Goal: Information Seeking & Learning: Learn about a topic

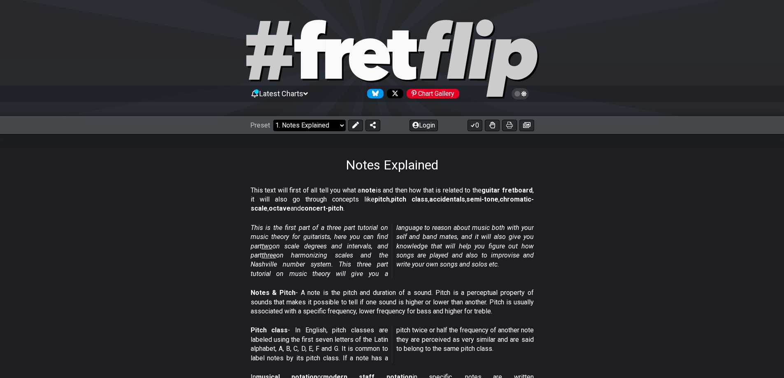
click at [287, 126] on select "Welcome to #fretflip! Initial Preset Custom Preset Minor Pentatonic Major Penta…" at bounding box center [309, 126] width 72 height 12
click at [169, 216] on section "This text will first of all tell you what a note is and then how that is relate…" at bounding box center [392, 201] width 642 height 37
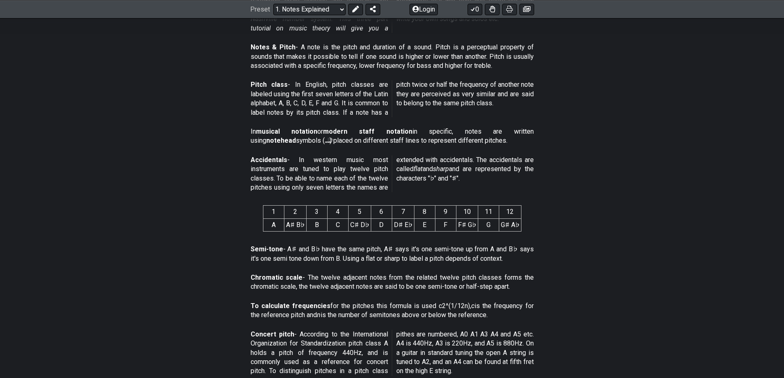
scroll to position [247, 0]
drag, startPoint x: 521, startPoint y: 225, endPoint x: 200, endPoint y: 159, distance: 327.4
click at [211, 168] on div "This text will first of all tell you what a note is and then how that is relate…" at bounding box center [392, 352] width 642 height 853
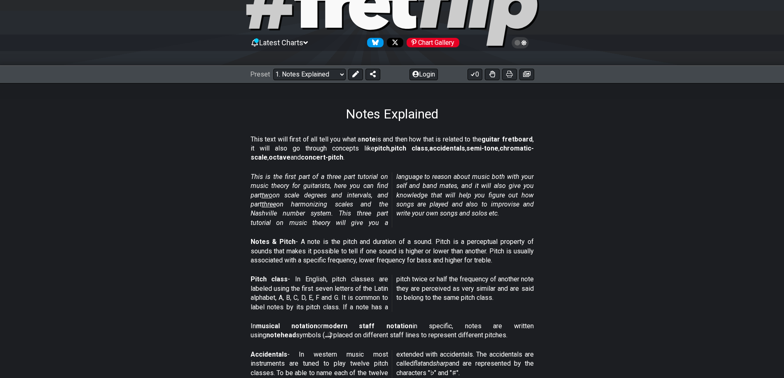
scroll to position [41, 0]
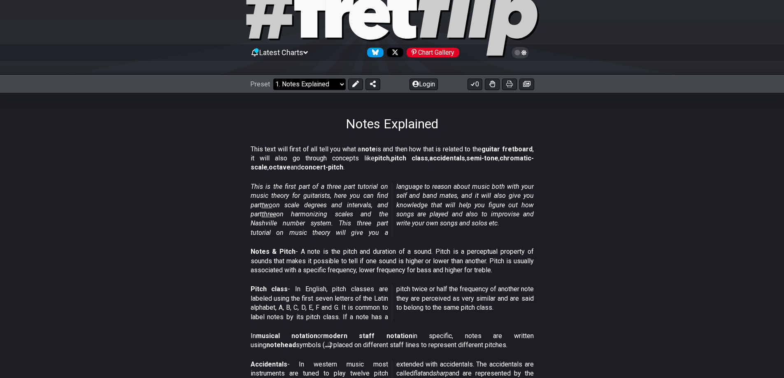
click at [320, 84] on select "Welcome to #fretflip! Initial Preset Custom Preset Minor Pentatonic Major Penta…" at bounding box center [309, 85] width 72 height 12
click at [273, 79] on select "Welcome to #fretflip! Initial Preset Custom Preset Minor Pentatonic Major Penta…" at bounding box center [309, 85] width 72 height 12
select select "/minor-pentatonic"
select select "C"
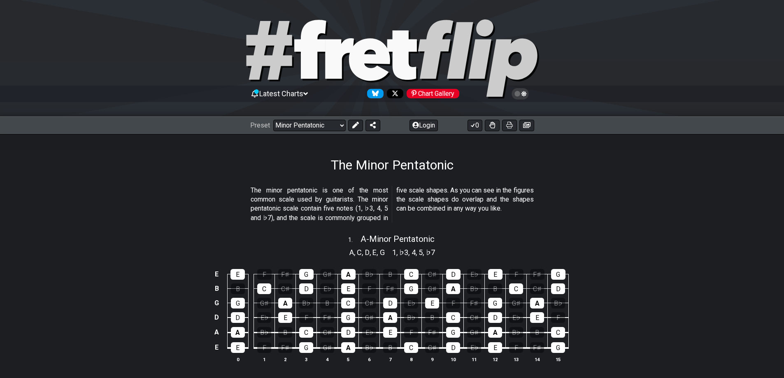
click at [306, 119] on div "Preset Welcome to #fretflip! Initial Preset Custom Preset Minor Pentatonic Majo…" at bounding box center [392, 126] width 784 height 18
click at [307, 126] on select "Welcome to #fretflip! Initial Preset Custom Preset Minor Pentatonic Major Penta…" at bounding box center [309, 126] width 72 height 12
click at [273, 120] on select "Welcome to #fretflip! Initial Preset Custom Preset Minor Pentatonic Major Penta…" at bounding box center [309, 126] width 72 height 12
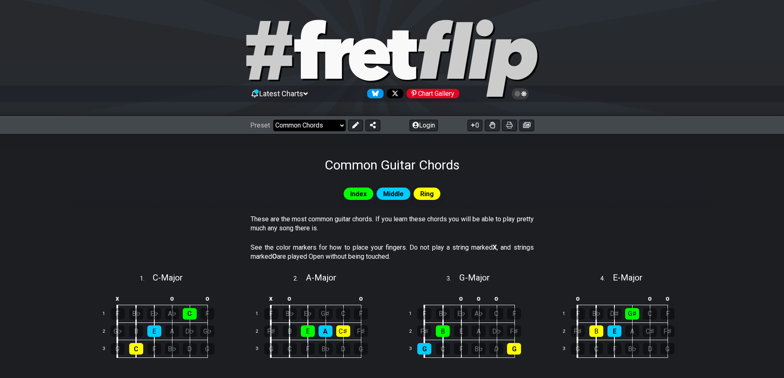
click at [294, 124] on select "Welcome to #fretflip! Initial Preset Custom Preset Minor Pentatonic Major Penta…" at bounding box center [309, 126] width 72 height 12
click at [273, 120] on select "Welcome to #fretflip! Initial Preset Custom Preset Minor Pentatonic Major Penta…" at bounding box center [309, 126] width 72 height 12
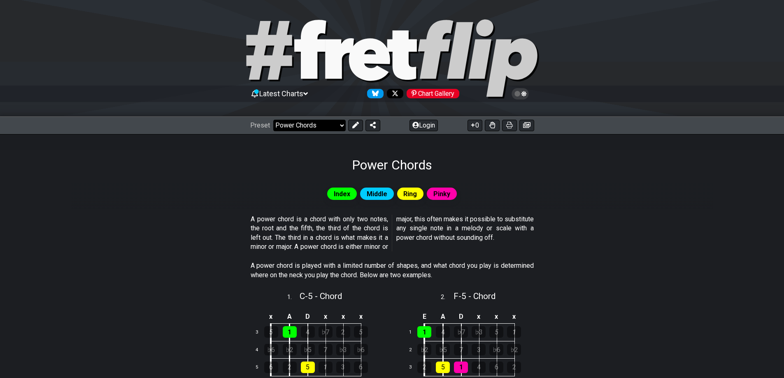
click at [295, 124] on select "Welcome to #fretflip! Initial Preset Custom Preset Minor Pentatonic Major Penta…" at bounding box center [309, 126] width 72 height 12
click at [273, 120] on select "Welcome to #fretflip! Initial Preset Custom Preset Minor Pentatonic Major Penta…" at bounding box center [309, 126] width 72 height 12
select select "/musical-notes-explained"
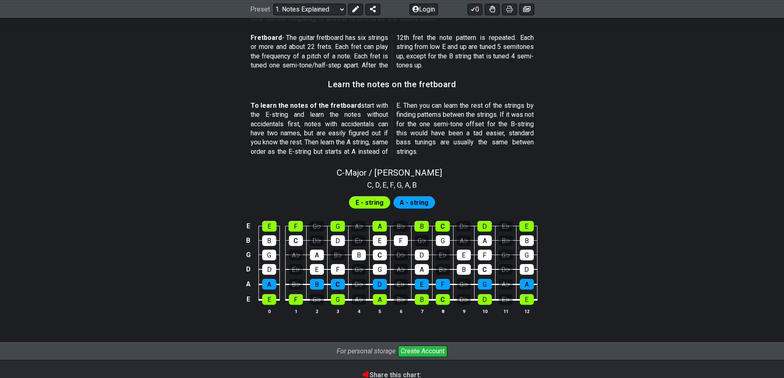
scroll to position [741, 0]
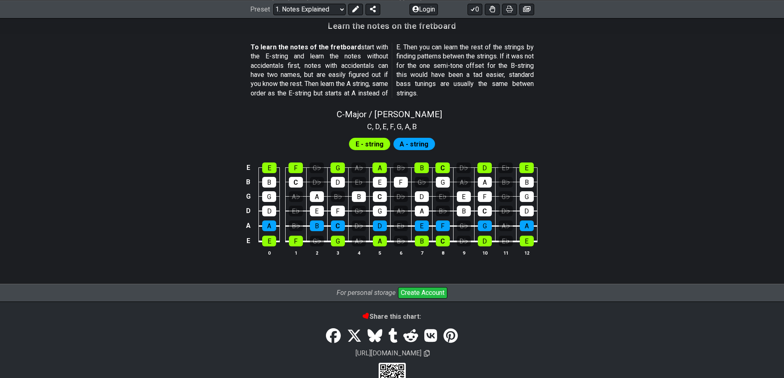
click at [369, 148] on span "E - string" at bounding box center [370, 144] width 28 height 12
click at [370, 146] on span "E - string" at bounding box center [370, 144] width 28 height 12
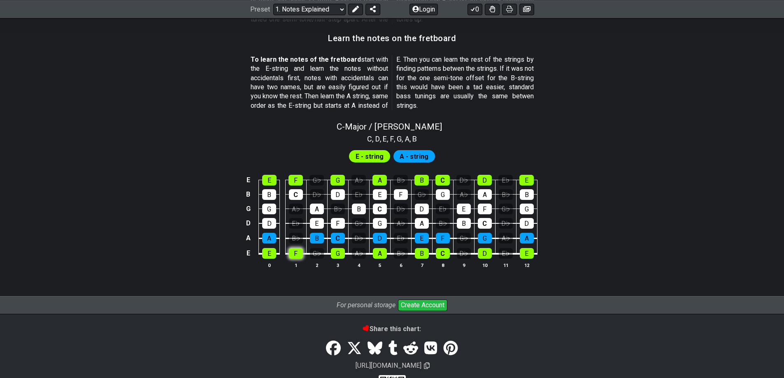
click at [297, 240] on tbody "E E F G♭ G A♭ A B♭ B C D♭ D E♭ E B B C D♭ D E♭ E F G♭ G A♭ A B♭ B G G A♭ A B♭ B…" at bounding box center [390, 214] width 294 height 97
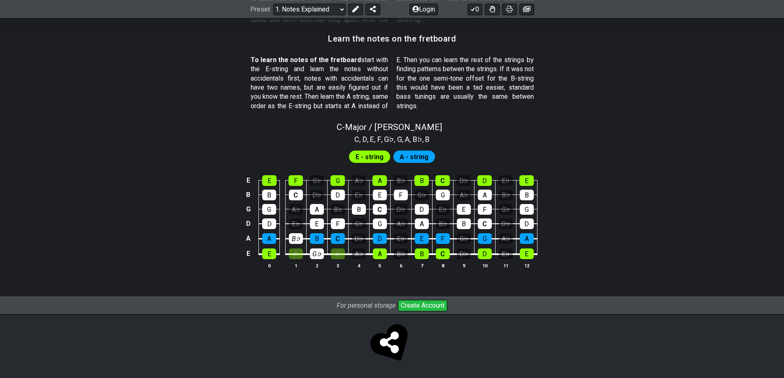
drag, startPoint x: 339, startPoint y: 253, endPoint x: 303, endPoint y: 253, distance: 36.2
click at [303, 253] on tr "E E F G♭ G A♭ A B♭ B C D♭ D E♭ E" at bounding box center [390, 247] width 294 height 16
click at [300, 239] on div "B♭" at bounding box center [296, 238] width 14 height 11
click at [299, 221] on div "E♭" at bounding box center [296, 224] width 14 height 11
click at [268, 205] on div "G" at bounding box center [269, 209] width 14 height 11
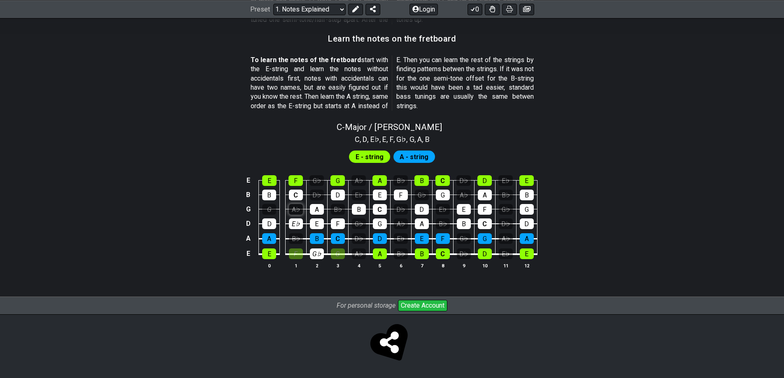
click at [295, 206] on div "A♭" at bounding box center [296, 209] width 14 height 11
click at [295, 238] on div "B♭" at bounding box center [296, 238] width 14 height 11
click at [269, 207] on div "G" at bounding box center [269, 209] width 14 height 11
click at [319, 200] on div "D♭" at bounding box center [317, 195] width 14 height 11
click at [315, 184] on div "G♭" at bounding box center [317, 180] width 14 height 11
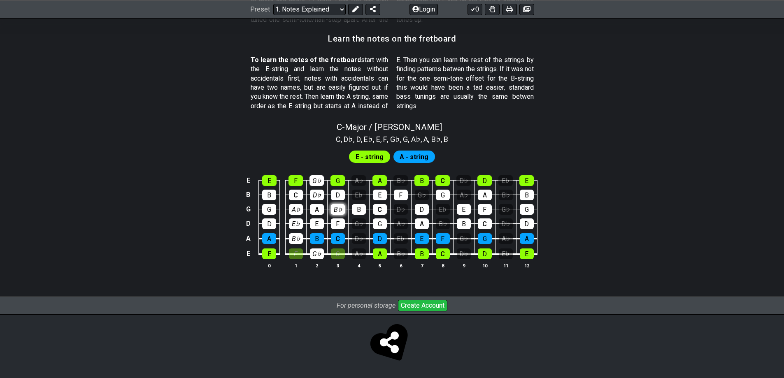
click at [334, 210] on div "B♭" at bounding box center [338, 209] width 14 height 11
click at [360, 226] on div "G♭" at bounding box center [359, 224] width 14 height 11
click at [358, 238] on div "D♭" at bounding box center [359, 238] width 14 height 11
click at [359, 253] on div "A♭" at bounding box center [359, 254] width 14 height 11
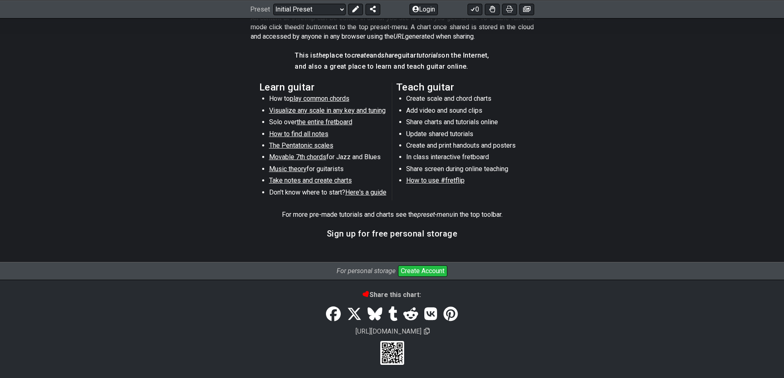
scroll to position [403, 0]
click at [285, 167] on span "Music theory" at bounding box center [287, 169] width 37 height 8
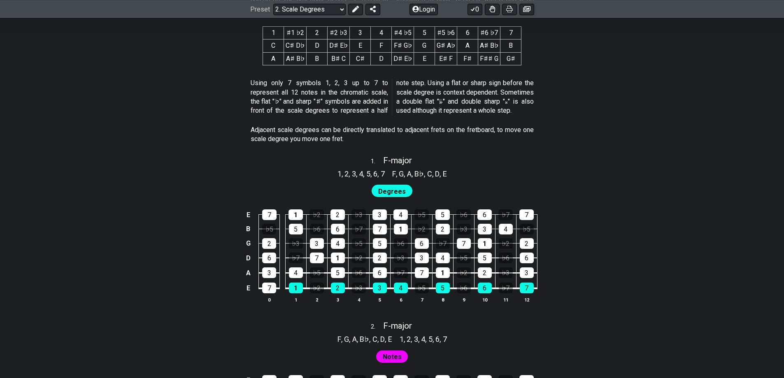
scroll to position [494, 0]
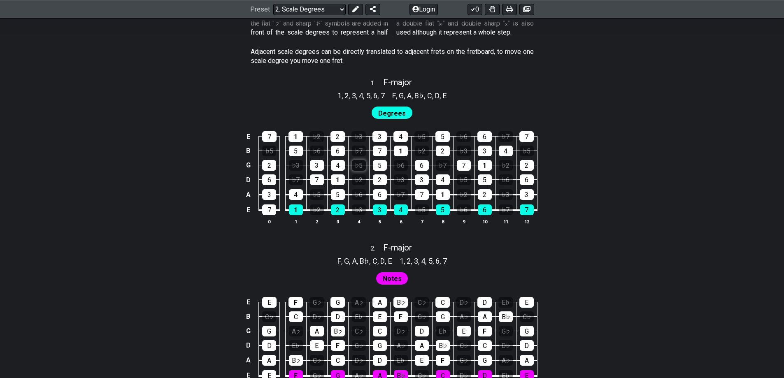
click at [362, 166] on div "♭5" at bounding box center [359, 165] width 14 height 11
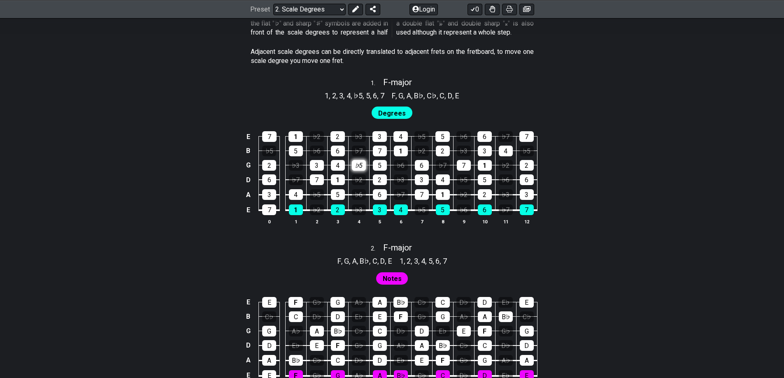
click at [362, 166] on div "♭5" at bounding box center [359, 165] width 14 height 11
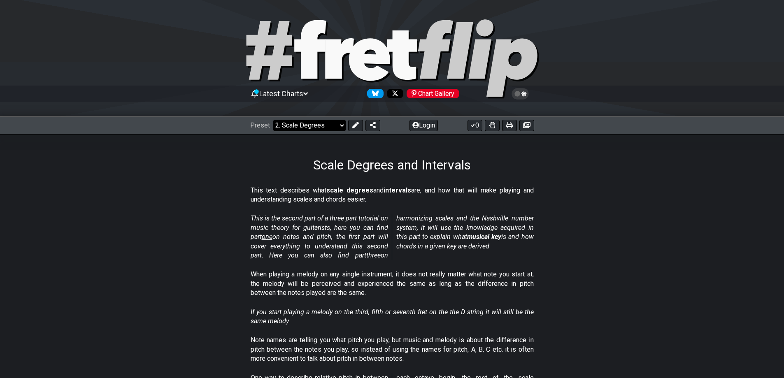
click at [290, 131] on select "Welcome to #fretflip! Initial Preset Custom Preset Minor Pentatonic Major Penta…" at bounding box center [309, 126] width 72 height 12
click at [273, 120] on select "Welcome to #fretflip! Initial Preset Custom Preset Minor Pentatonic Major Penta…" at bounding box center [309, 126] width 72 height 12
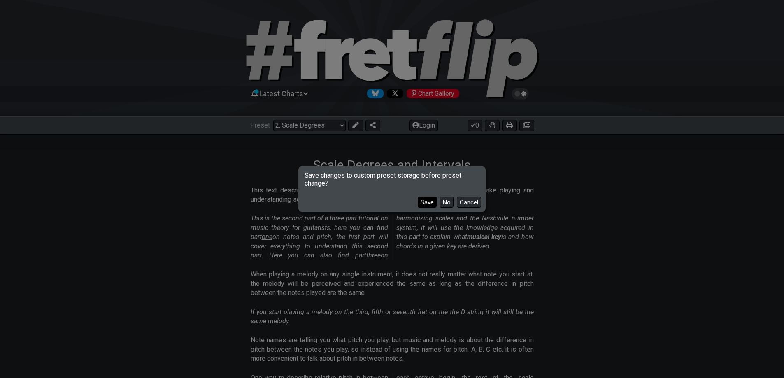
click at [436, 205] on button "Save" at bounding box center [427, 202] width 19 height 11
select select "/musical-notes-explained"
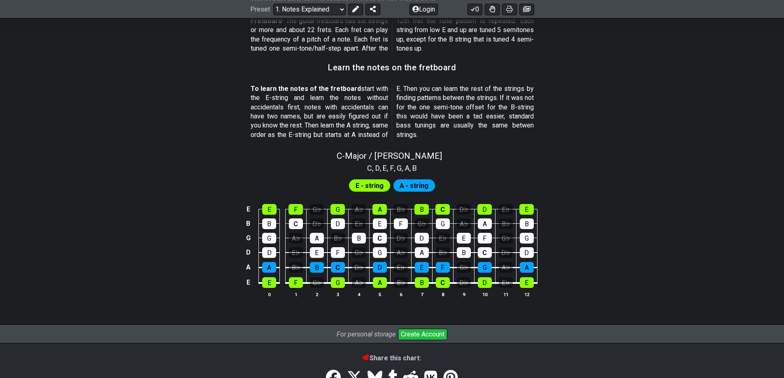
scroll to position [700, 0]
click at [316, 285] on div "G♭" at bounding box center [317, 282] width 14 height 11
click at [380, 157] on span "C - Major / Ionian" at bounding box center [389, 156] width 105 height 10
select select "C"
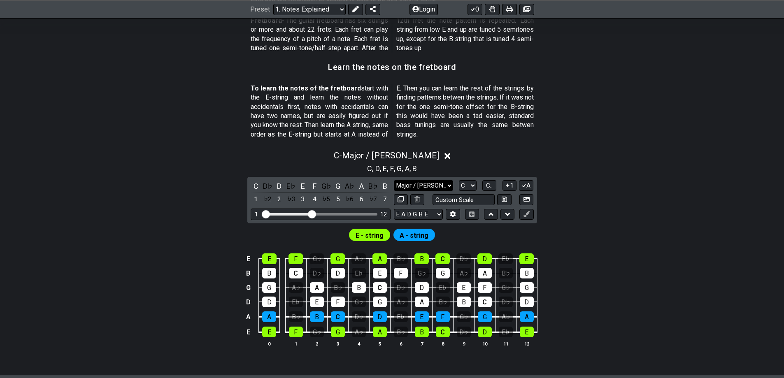
click at [426, 187] on select "Major / Ionian Custom Scale Minor Pentatonic Major Pentatonic Minor Blues Major…" at bounding box center [423, 185] width 59 height 11
select select "Major Pentatonic"
click at [394, 180] on select "Major / Ionian Custom Scale Minor Pentatonic Major Pentatonic Minor Blues Major…" at bounding box center [423, 185] width 59 height 11
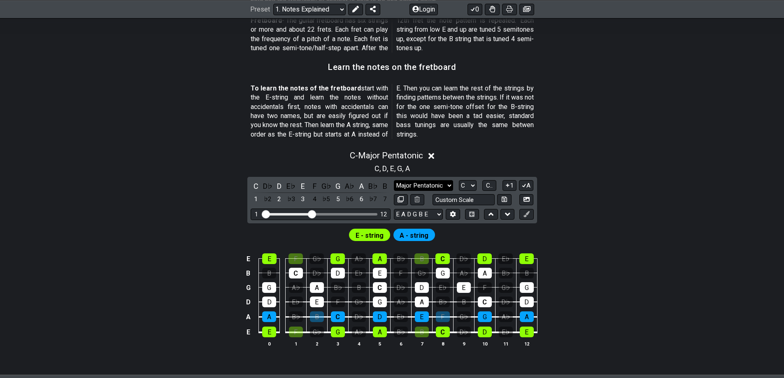
click at [425, 182] on select "Major / Ionian Custom Scale Minor Pentatonic Major Pentatonic Minor Blues Major…" at bounding box center [423, 185] width 59 height 11
click at [452, 199] on input "text" at bounding box center [464, 199] width 63 height 11
type input "Custom Scale"
click at [468, 187] on select "A♭ A A♯ B♭ B C C♯ D♭ D D♯ E♭ E F F♯ G♭ G G♯" at bounding box center [468, 185] width 18 height 11
select select "D"
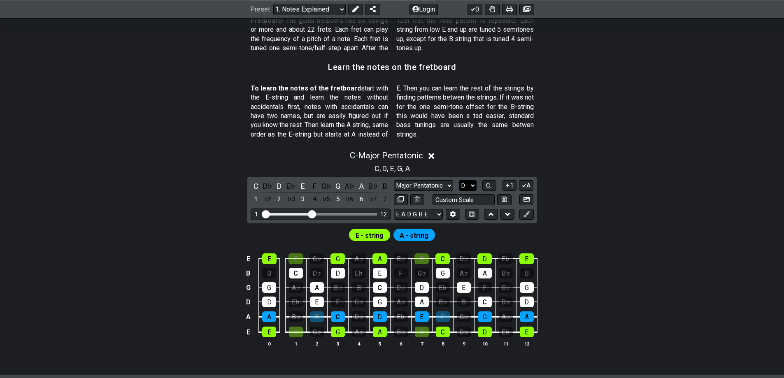
click at [459, 180] on select "A♭ A A♯ B♭ B C C♯ D♭ D D♯ E♭ E F F♯ G♭ G G♯" at bounding box center [468, 185] width 18 height 11
